Goal: Transaction & Acquisition: Subscribe to service/newsletter

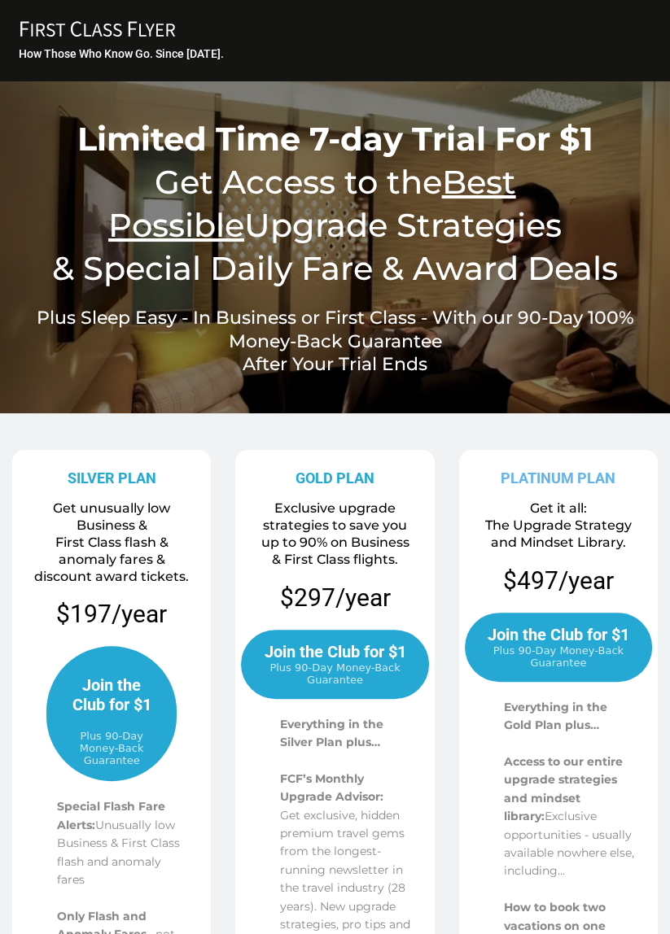
click at [568, 661] on span "Plus 90-Day Money-Back Guarantee" at bounding box center [558, 656] width 155 height 24
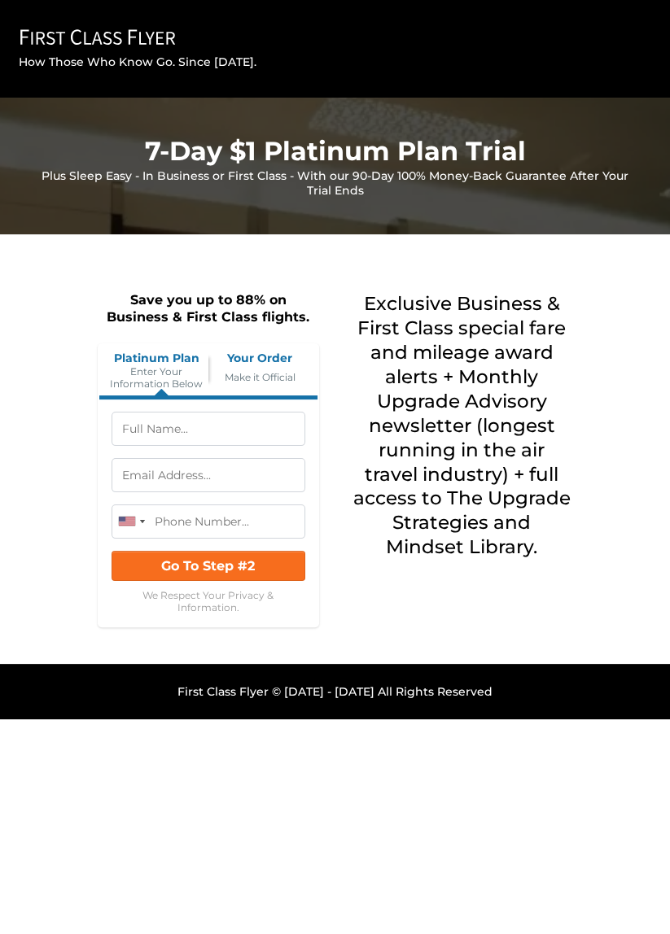
click at [203, 434] on input "text" at bounding box center [208, 429] width 194 height 34
type input "[PERSON_NAME]"
type input "[PHONE_NUMBER]"
click at [253, 478] on input "text" at bounding box center [208, 475] width 194 height 34
type input "[EMAIL_ADDRESS][DOMAIN_NAME]"
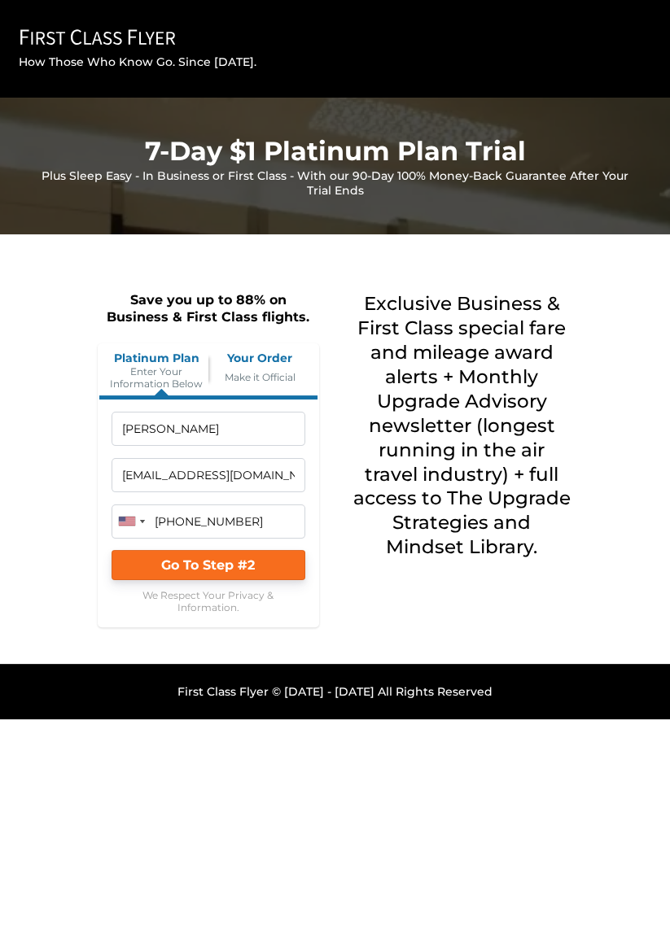
click at [258, 567] on button "Go To Step #2" at bounding box center [208, 565] width 194 height 30
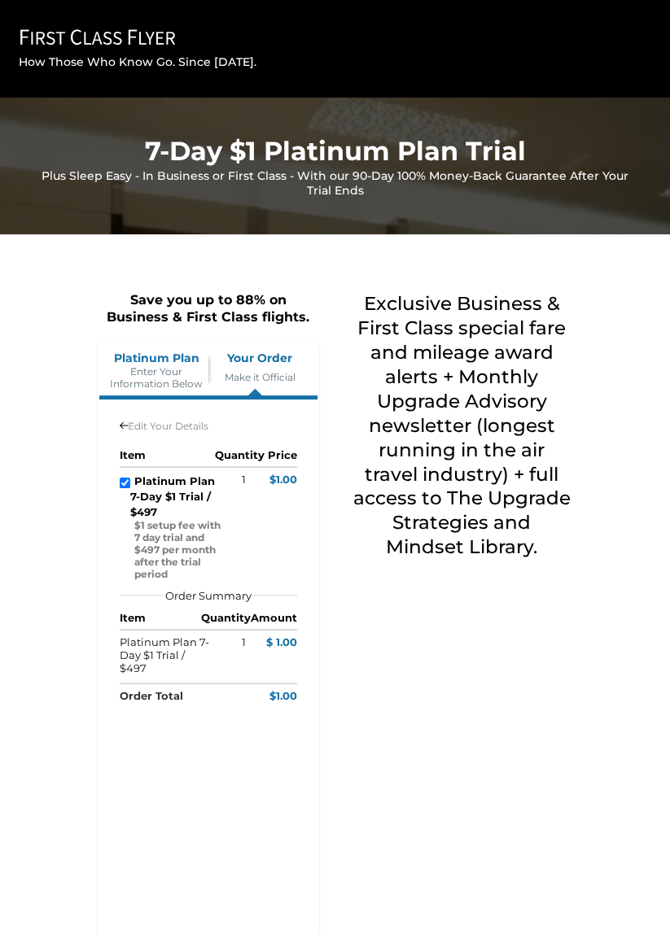
click at [125, 483] on input "checkbox" at bounding box center [125, 483] width 11 height 11
checkbox input "true"
click at [76, 37] on icon "FIRST CLASS FLYER Copy Created with Sketch." at bounding box center [97, 36] width 163 height 17
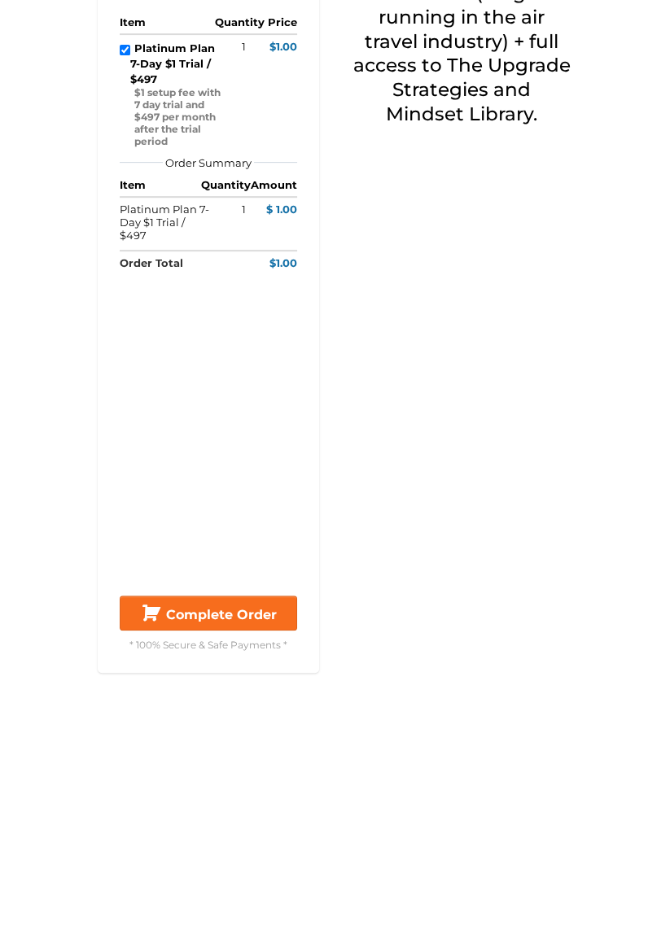
scroll to position [257, 0]
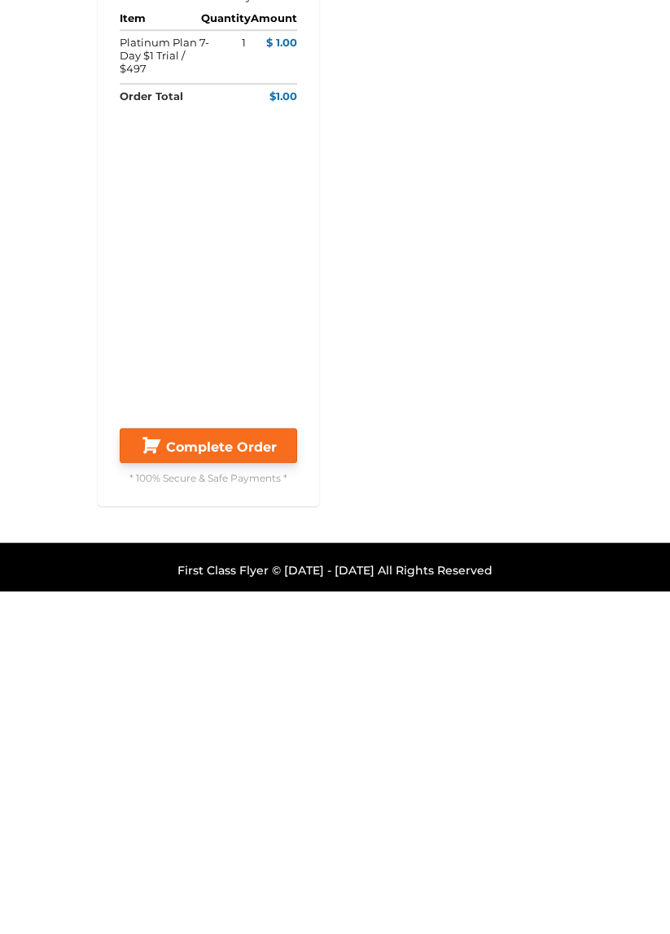
click at [231, 788] on span "Complete Order" at bounding box center [221, 789] width 111 height 15
